Goal: Transaction & Acquisition: Purchase product/service

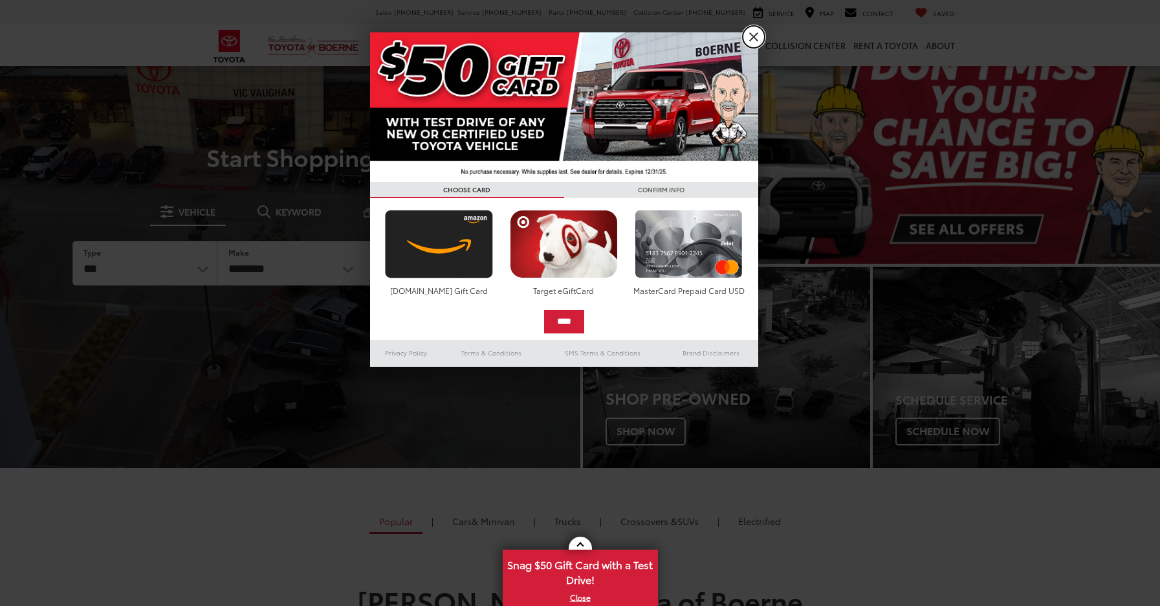
click at [756, 35] on link "X" at bounding box center [754, 37] width 22 height 22
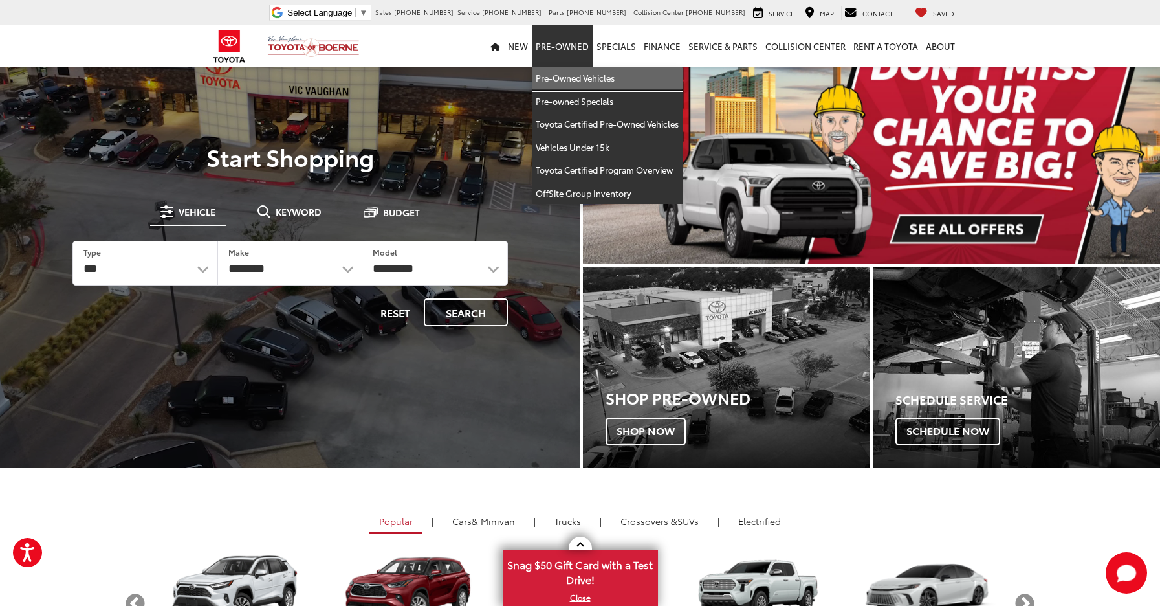
click at [568, 81] on link "Pre-Owned Vehicles" at bounding box center [607, 78] width 151 height 23
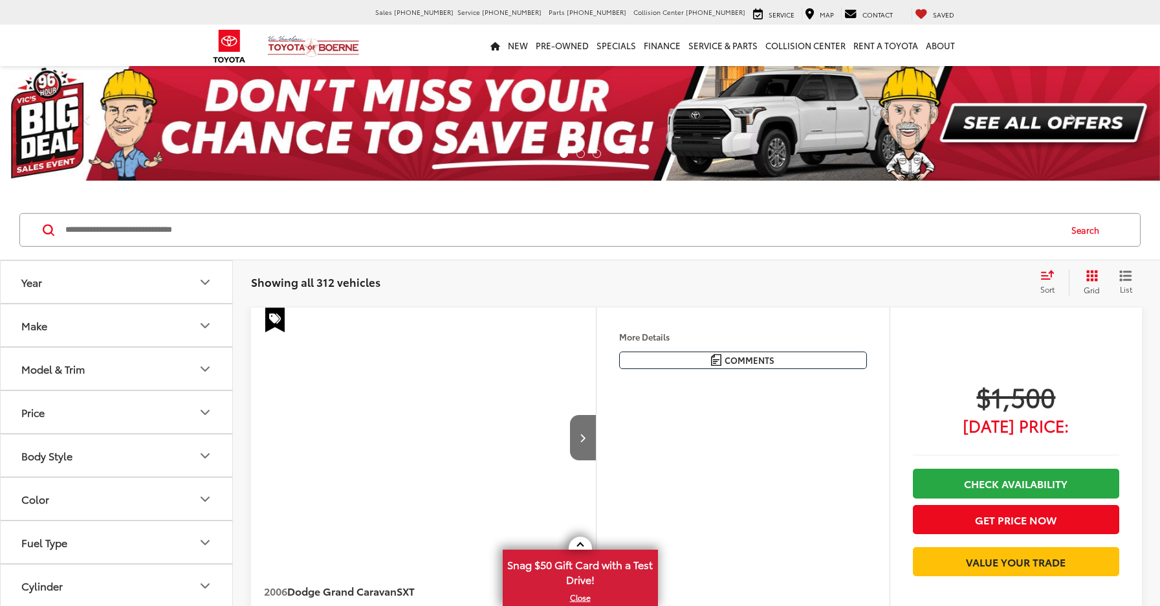
scroll to position [108, 0]
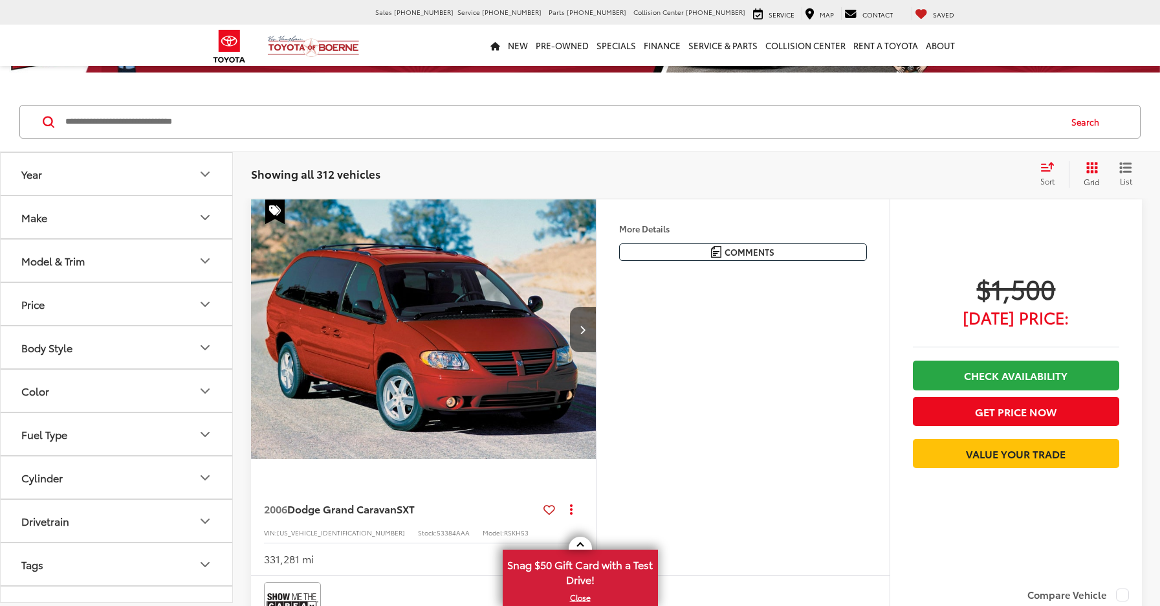
click at [204, 253] on icon "Model & Trim" at bounding box center [205, 261] width 16 height 16
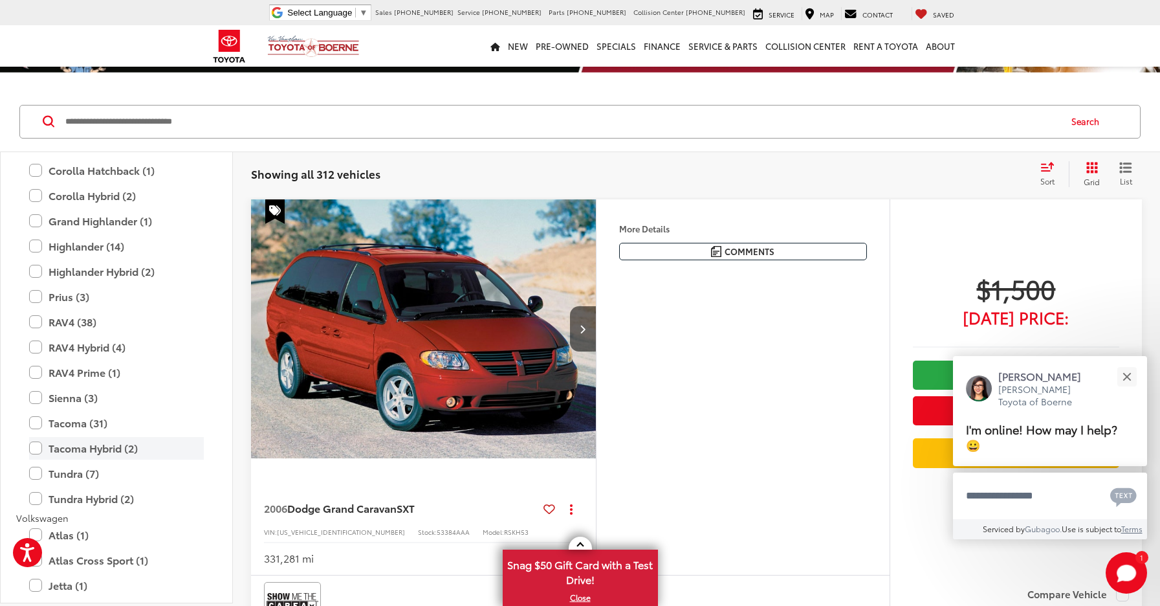
scroll to position [2495, 0]
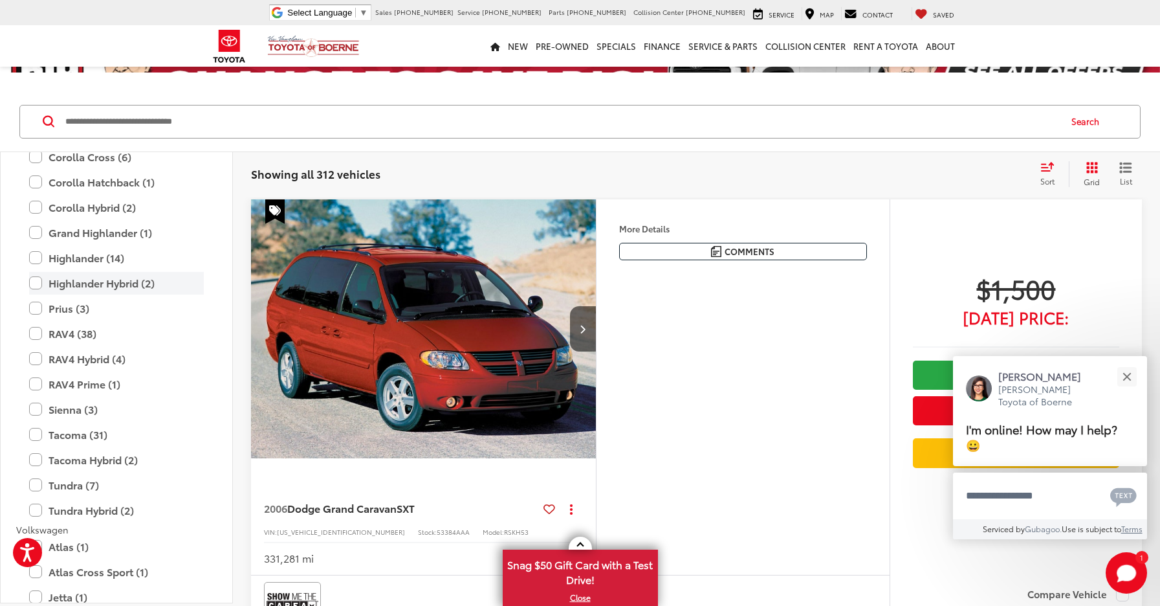
click at [39, 283] on label "Highlander Hybrid (2)" at bounding box center [116, 283] width 175 height 23
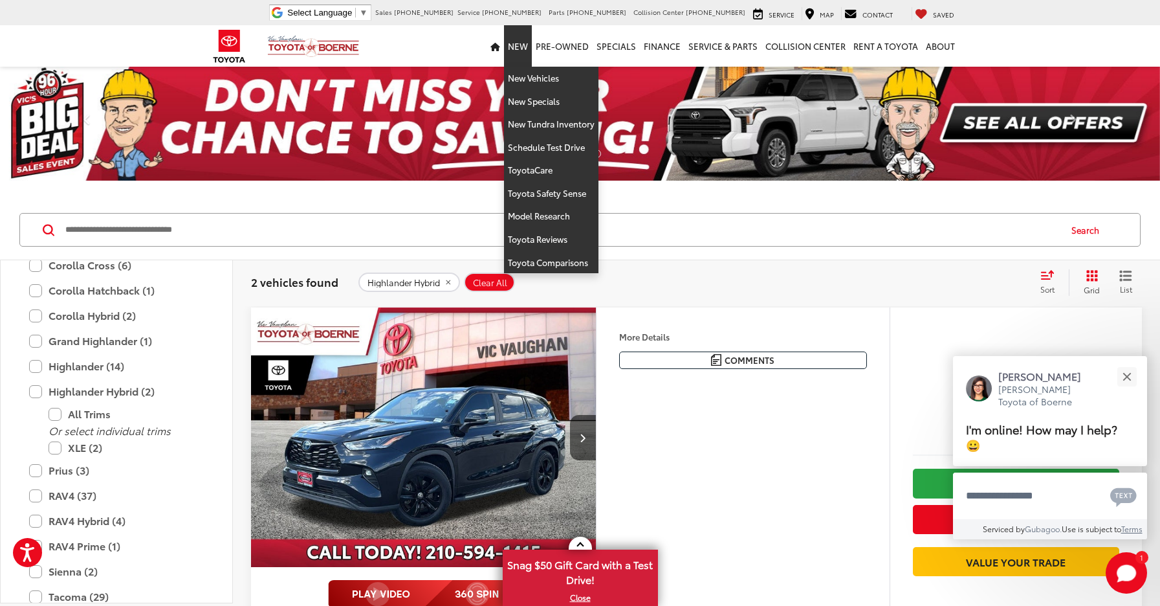
click at [520, 47] on link "New" at bounding box center [518, 45] width 28 height 41
click at [524, 76] on link "New Vehicles" at bounding box center [551, 78] width 94 height 23
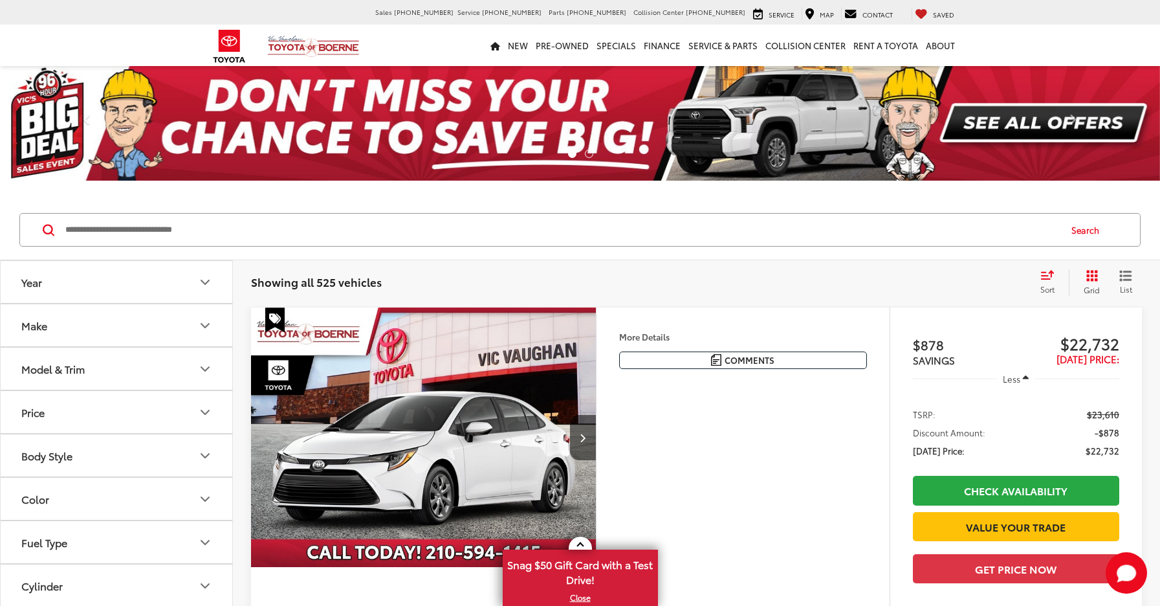
scroll to position [170, 0]
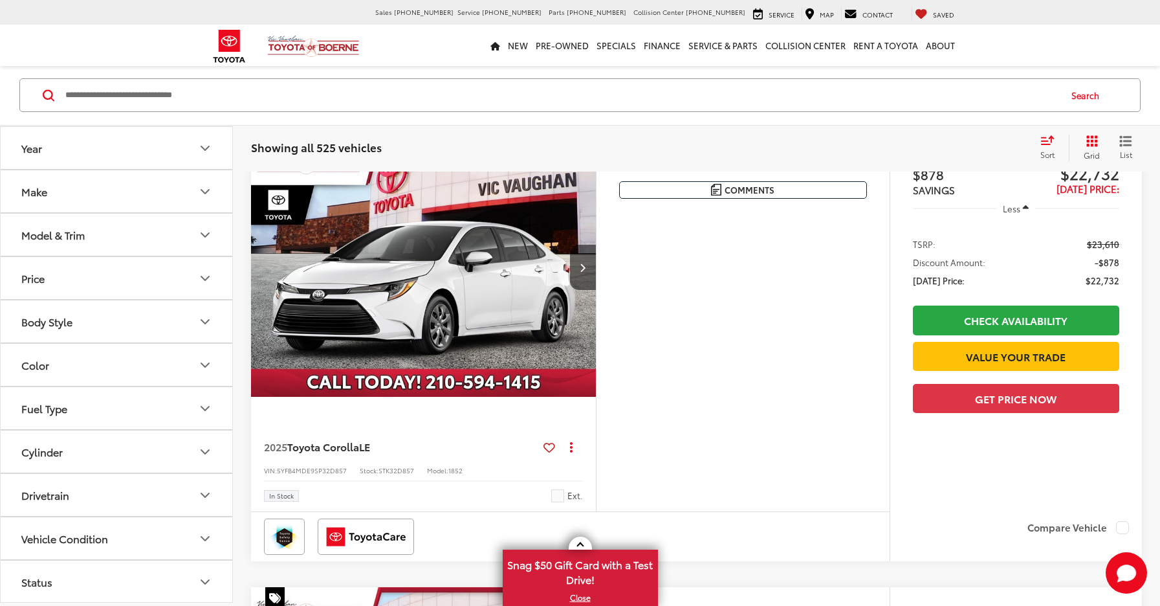
click at [192, 228] on button "Model & Trim" at bounding box center [117, 235] width 233 height 42
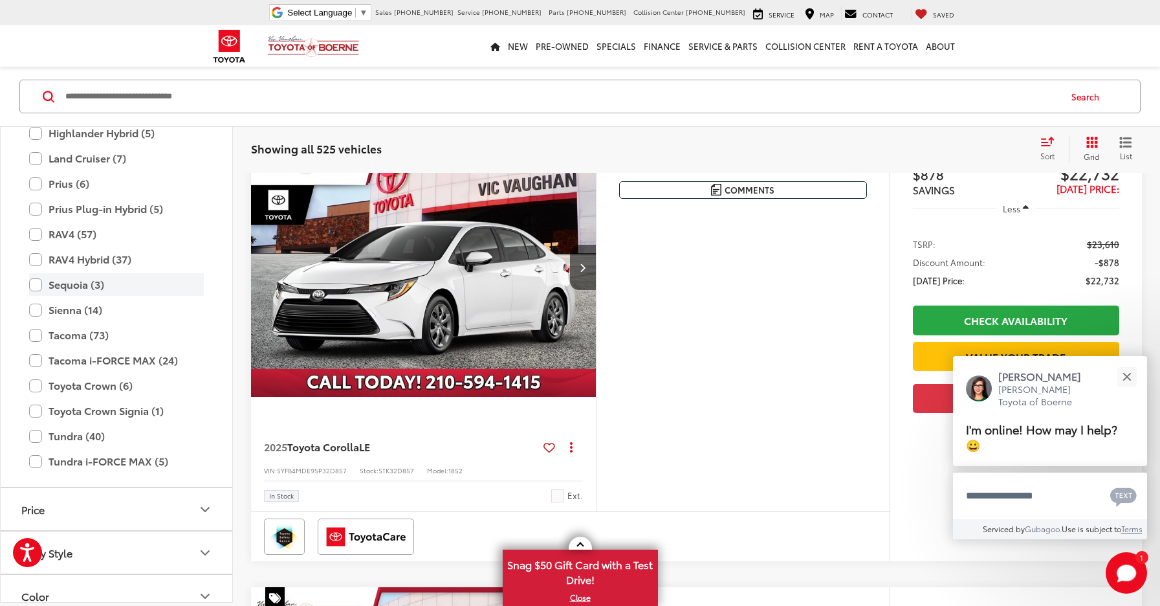
scroll to position [329, 0]
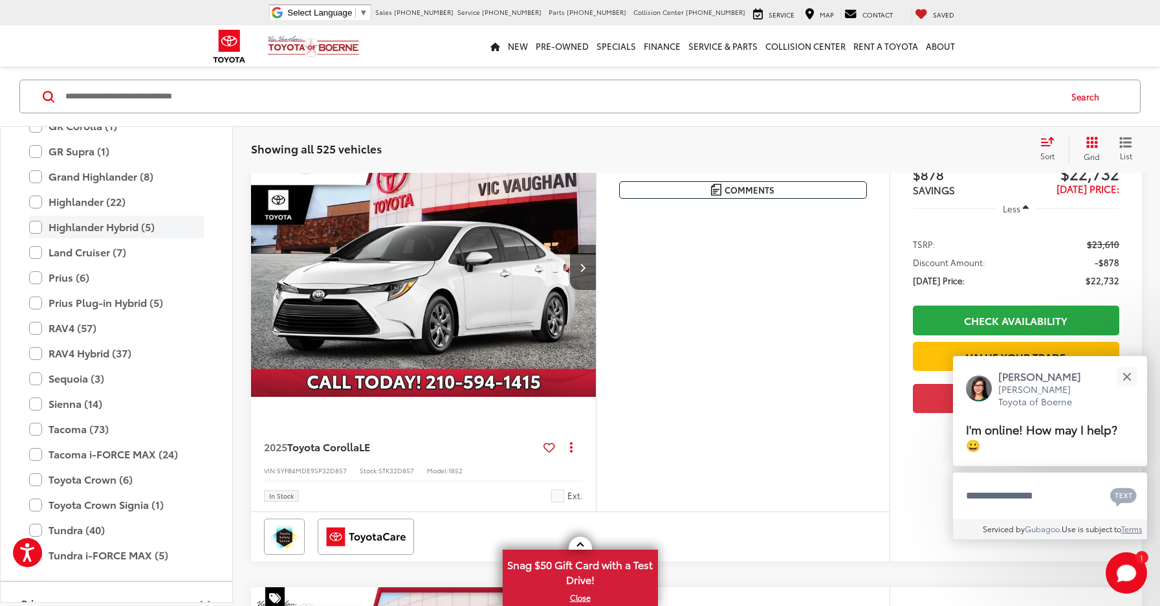
click at [39, 226] on label "Highlander Hybrid (5)" at bounding box center [116, 226] width 175 height 23
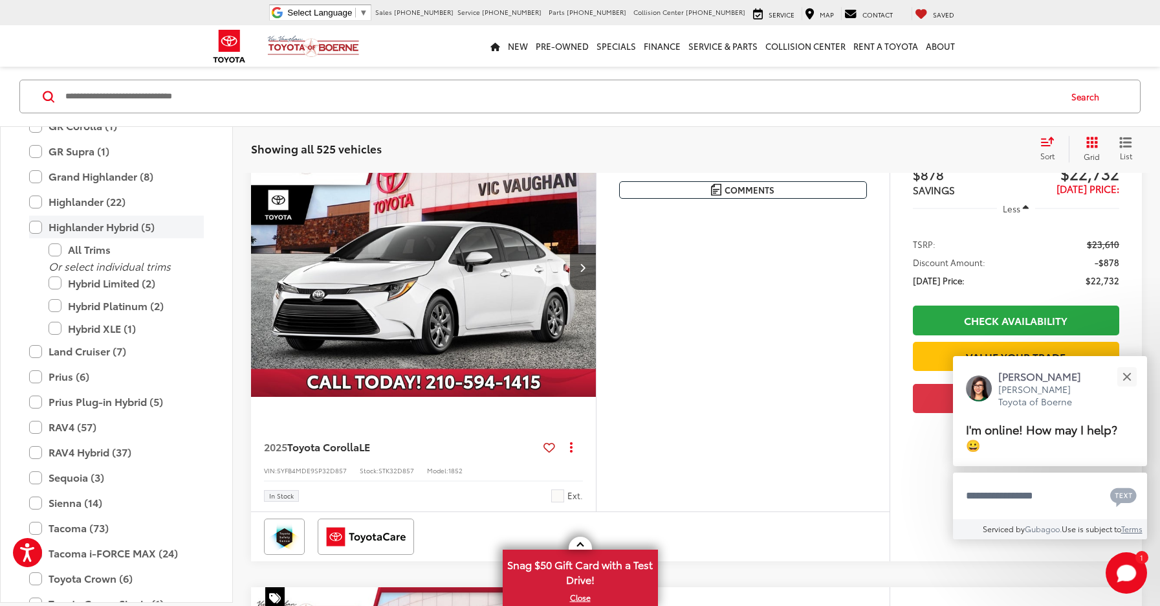
scroll to position [133, 0]
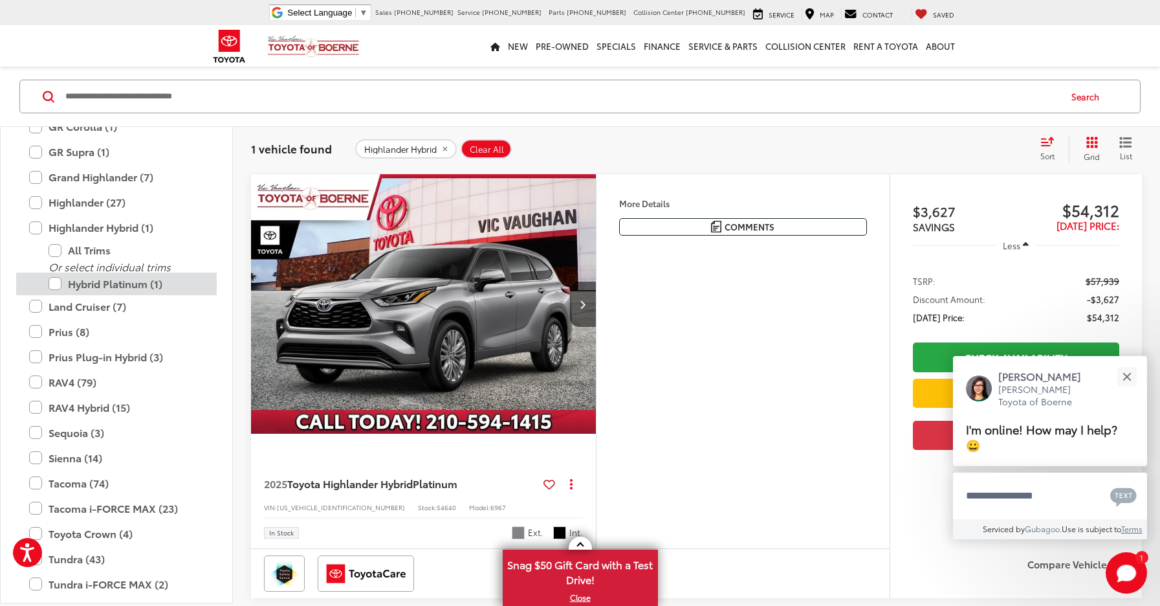
click at [57, 283] on label "Hybrid Platinum (1)" at bounding box center [126, 283] width 155 height 23
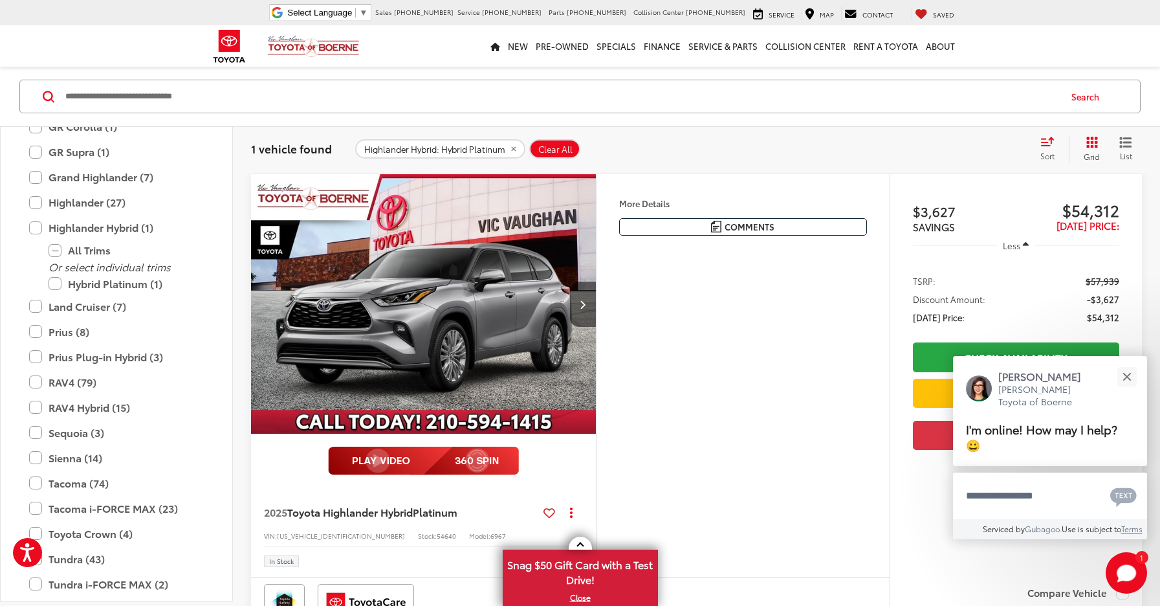
scroll to position [130, 0]
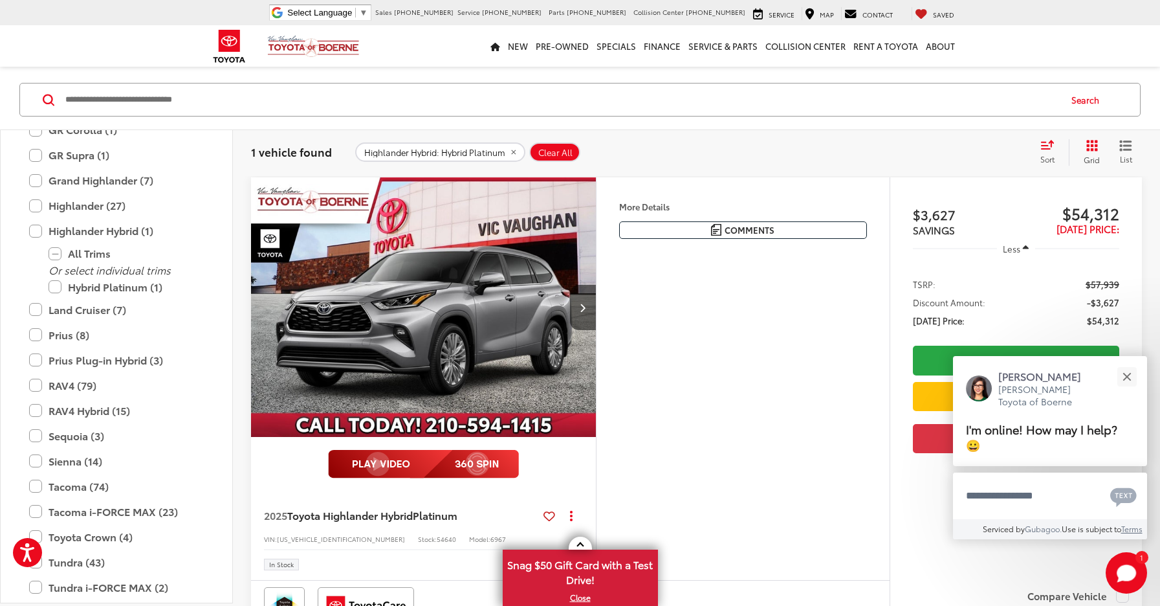
click at [402, 352] on img "2025 Toyota Highlander Hybrid Hybrid Platinum 0" at bounding box center [423, 307] width 347 height 260
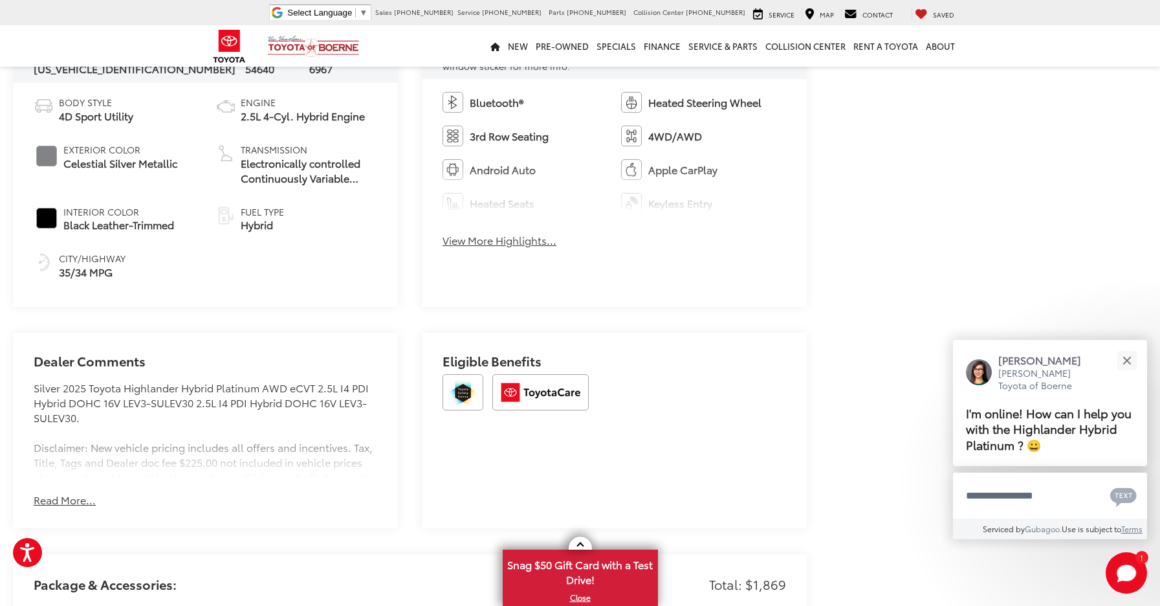
scroll to position [767, 0]
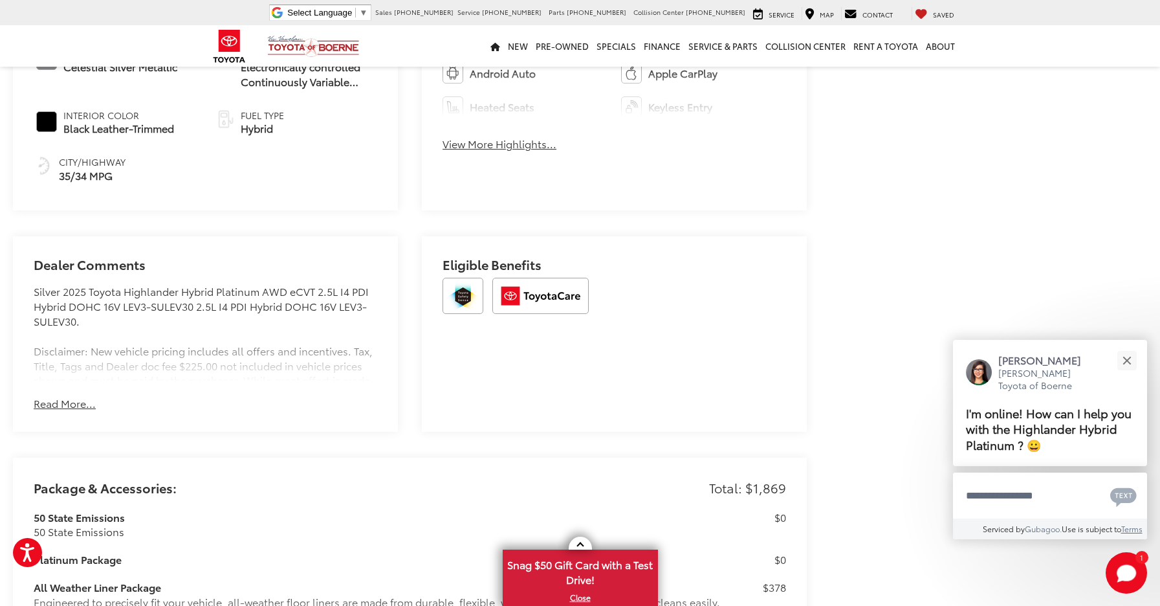
click at [76, 400] on button "Read More..." at bounding box center [65, 403] width 62 height 15
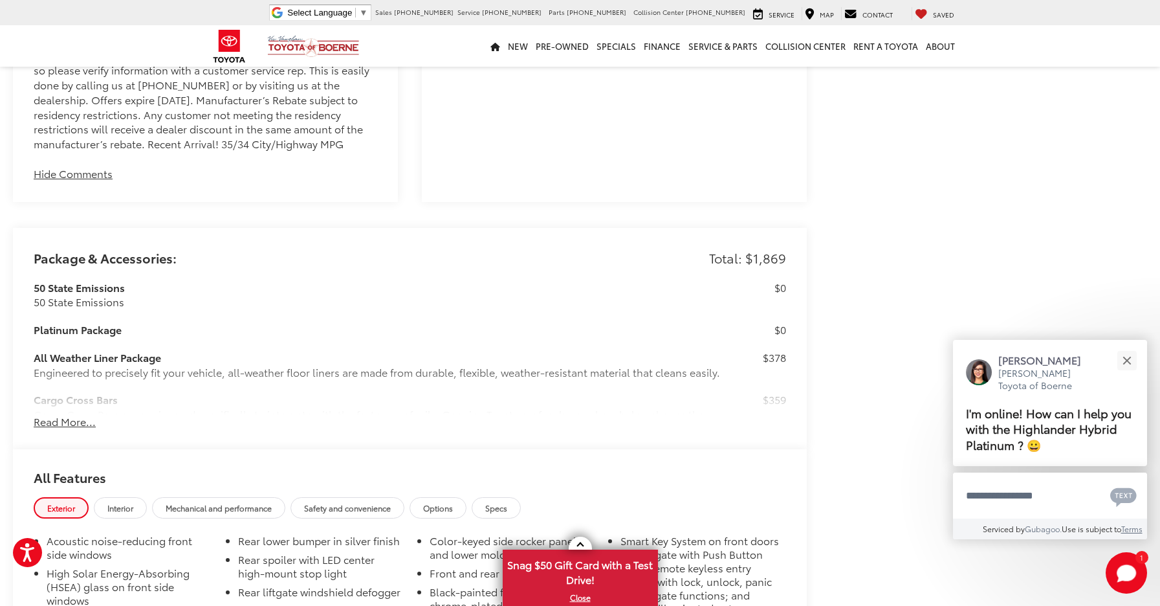
scroll to position [1138, 0]
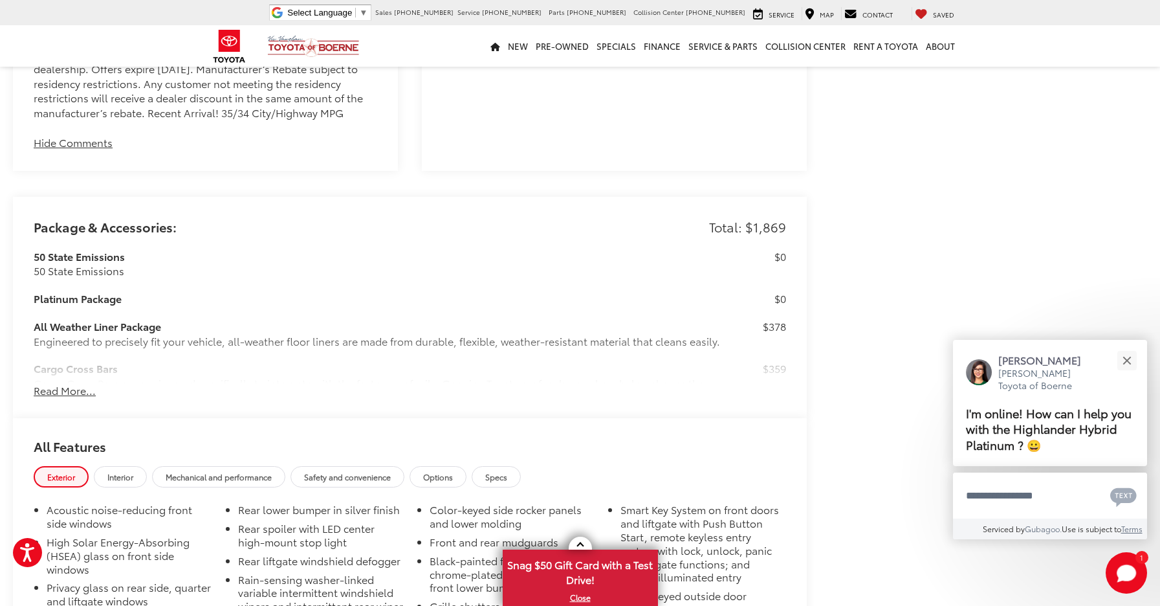
click at [74, 390] on button "Read More..." at bounding box center [65, 390] width 62 height 15
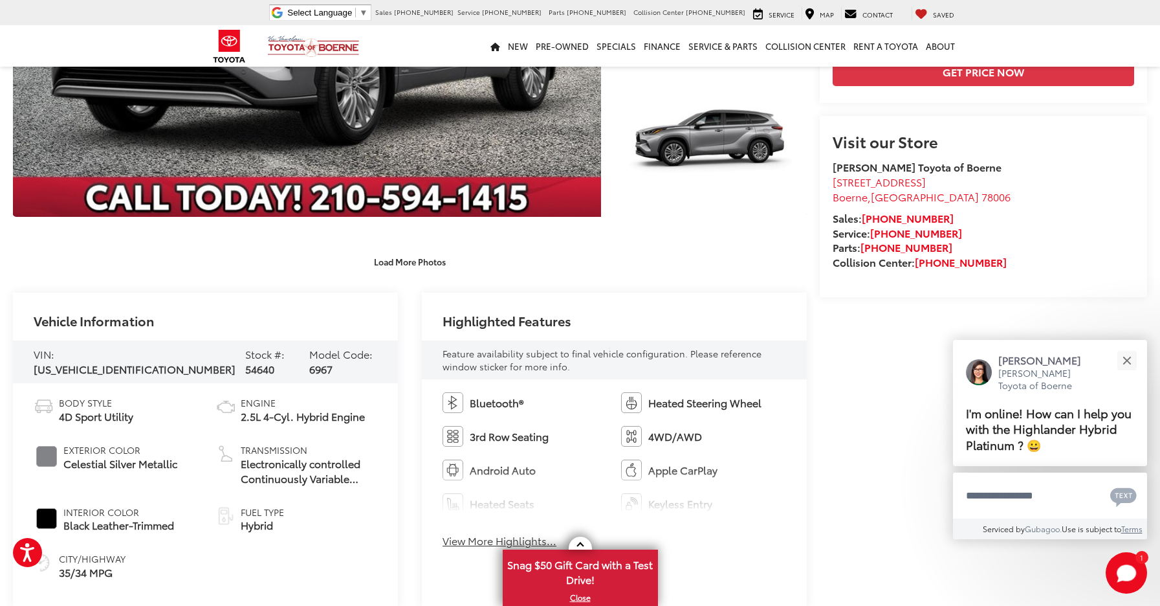
scroll to position [52, 0]
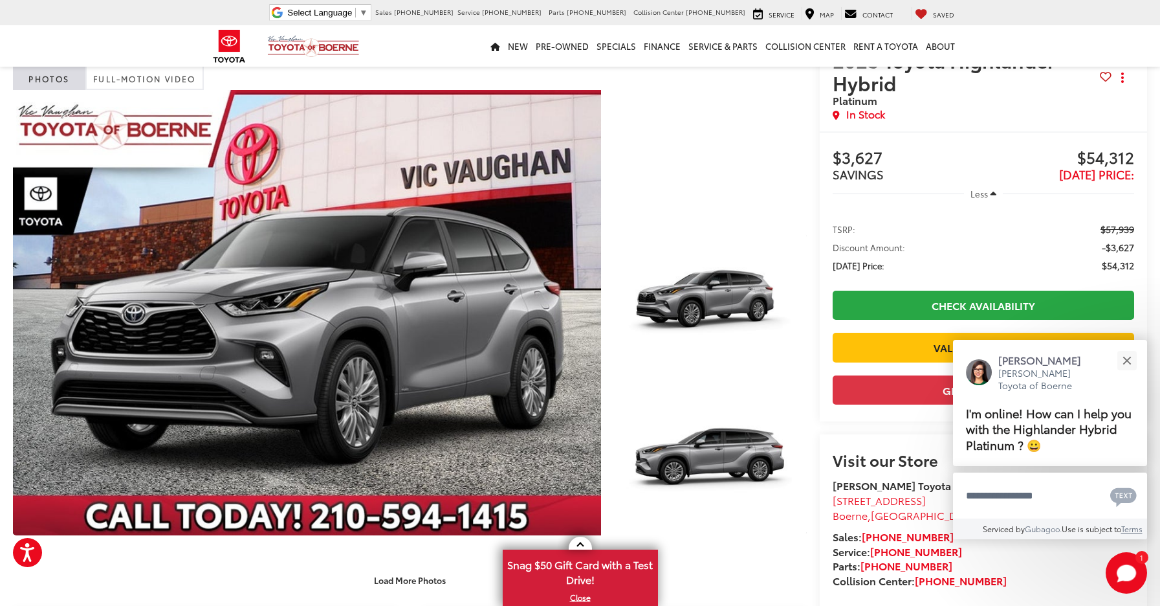
click at [671, 196] on div at bounding box center [711, 154] width 192 height 128
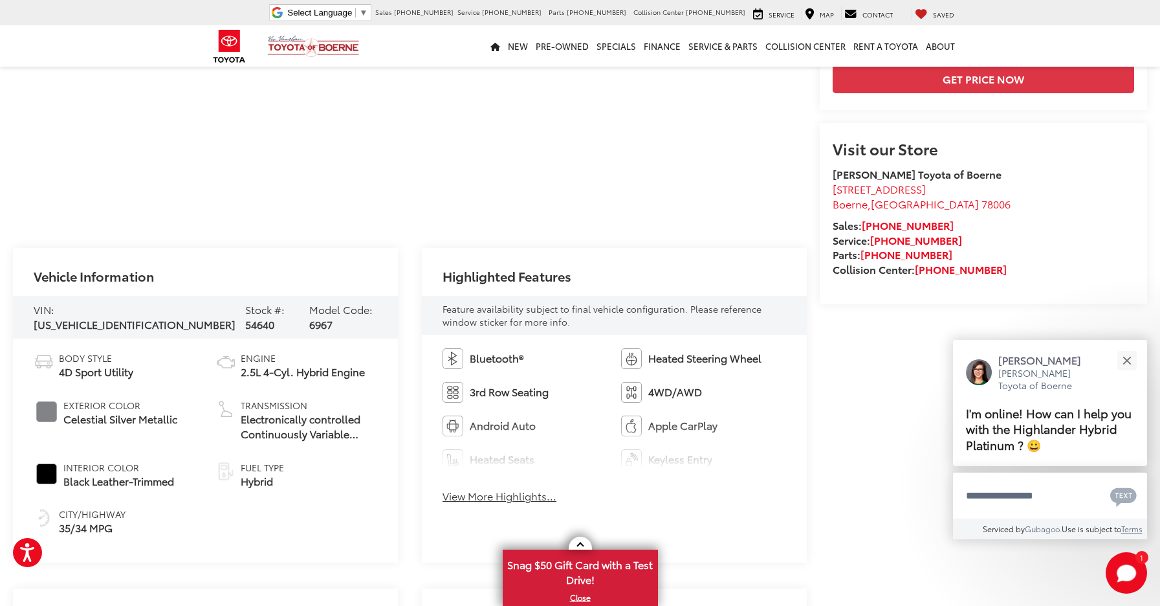
scroll to position [377, 0]
